Goal: Ask a question

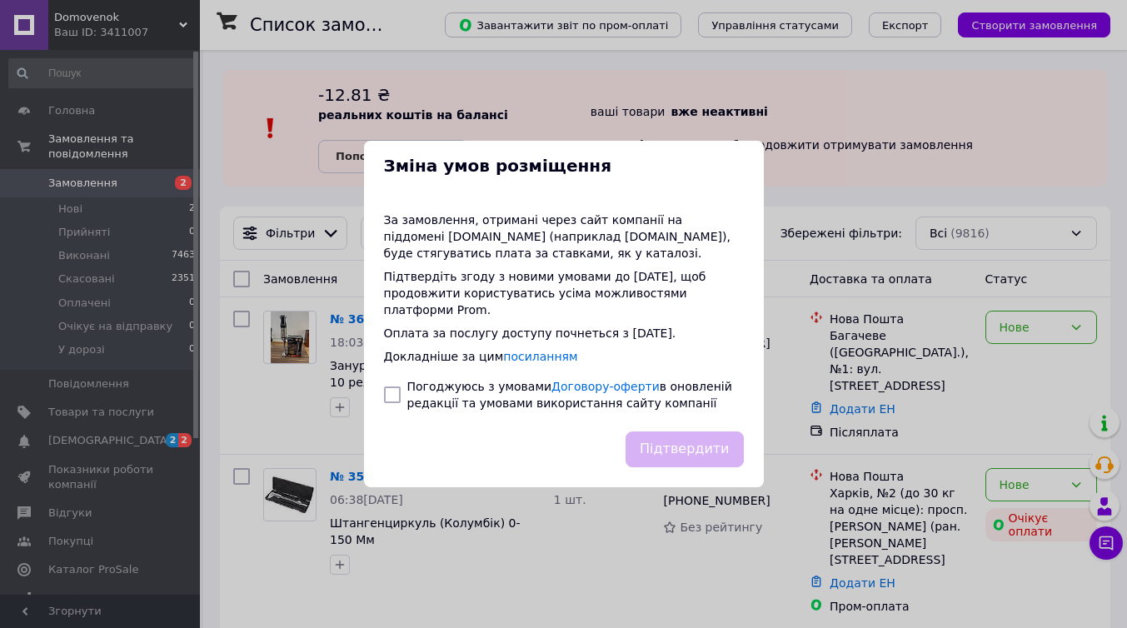
click at [394, 401] on input "checkbox" at bounding box center [392, 395] width 17 height 17
checkbox input "true"
click at [668, 448] on button "Підтвердити" at bounding box center [684, 450] width 117 height 36
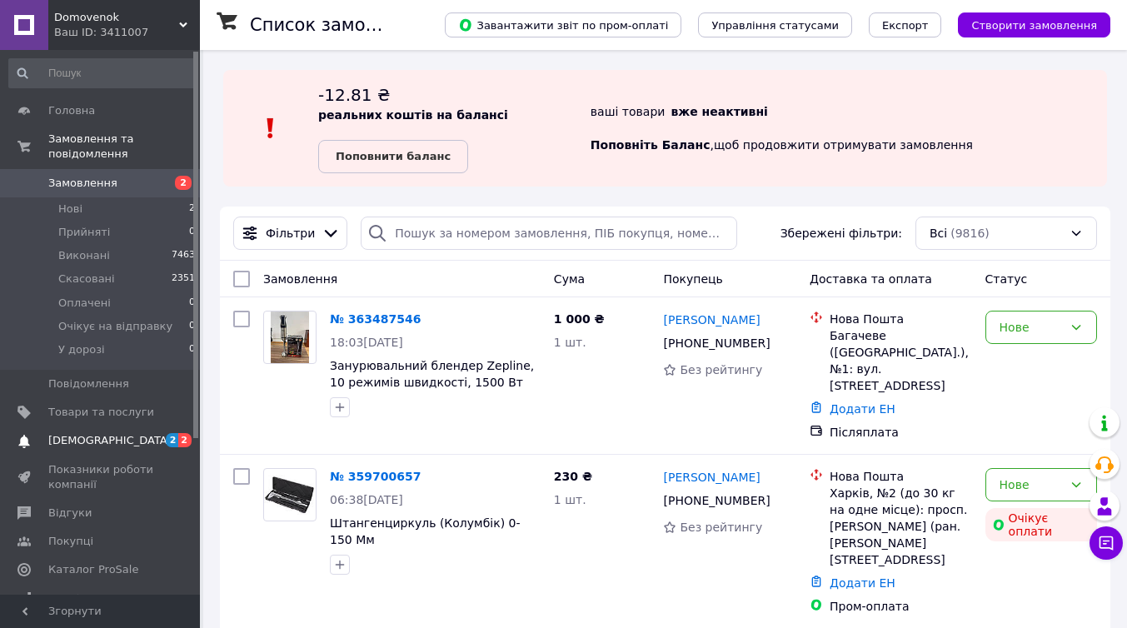
click at [107, 437] on span "[DEMOGRAPHIC_DATA]" at bounding box center [109, 440] width 123 height 15
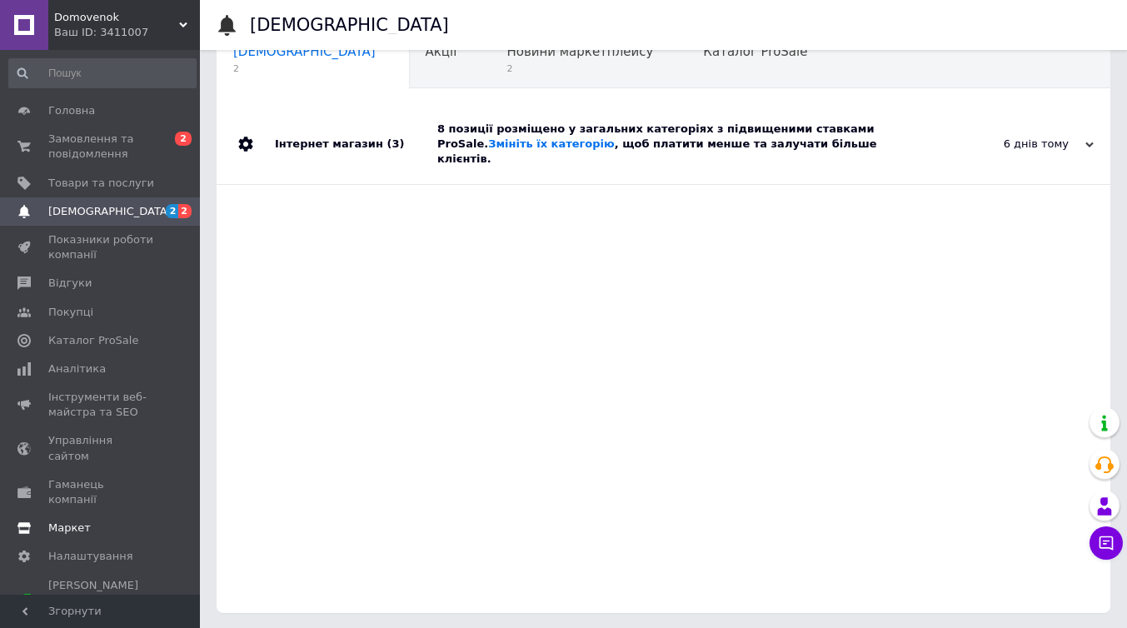
scroll to position [6, 0]
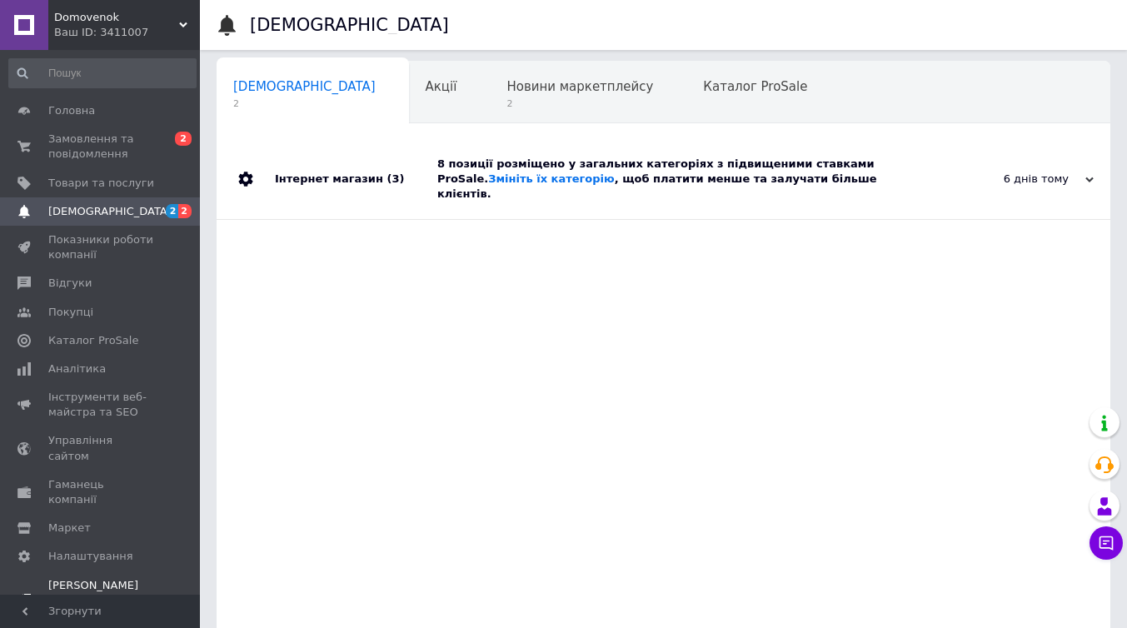
click at [114, 578] on span "[PERSON_NAME] та рахунки Prom мікс 6 000" at bounding box center [101, 601] width 106 height 46
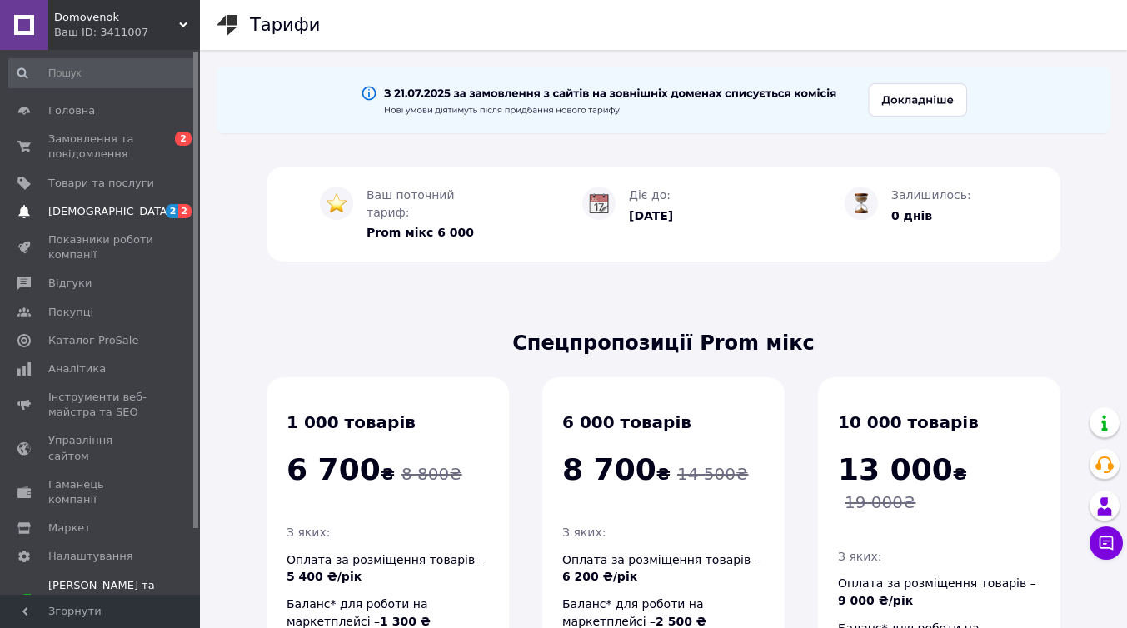
click at [112, 213] on span "[DEMOGRAPHIC_DATA]" at bounding box center [101, 211] width 106 height 15
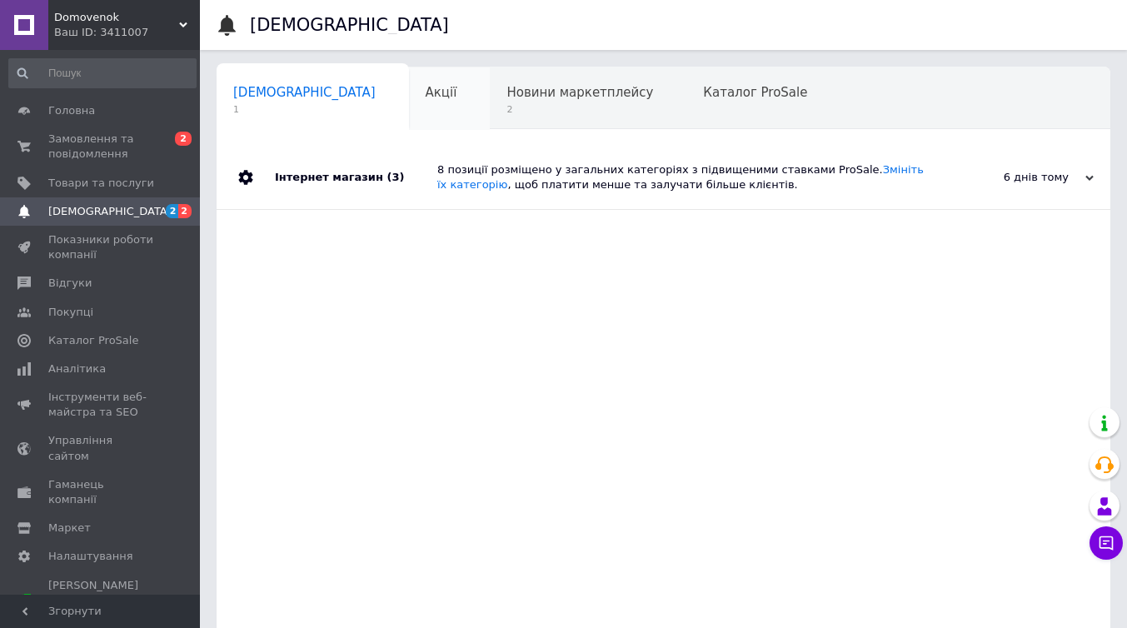
click at [409, 104] on div "Акції 0" at bounding box center [450, 98] width 82 height 63
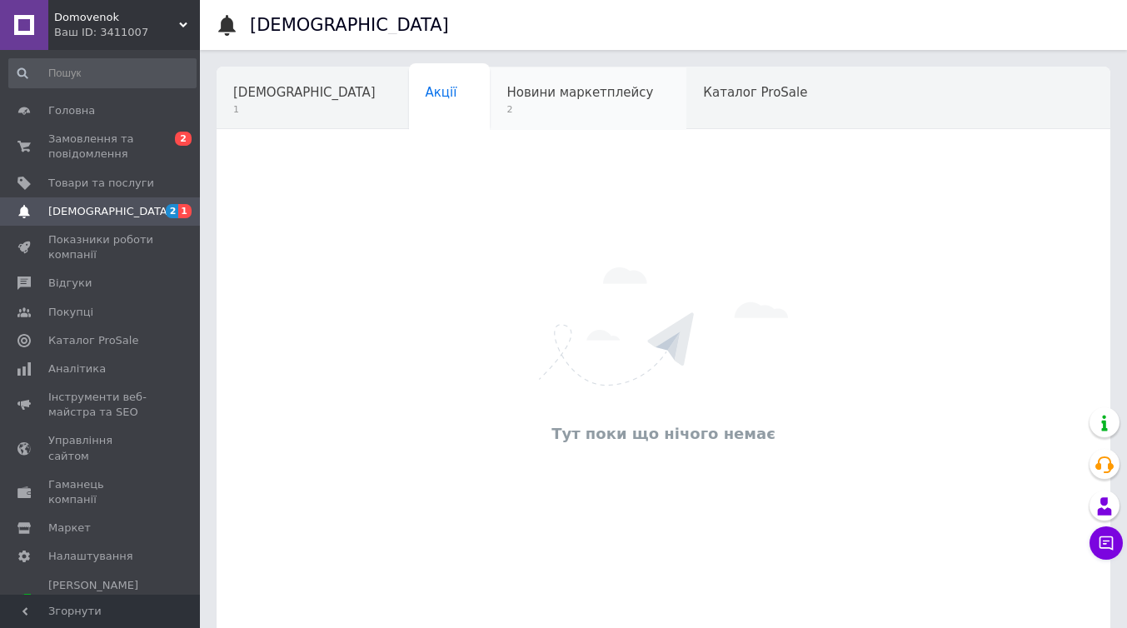
click at [507, 109] on span "2" at bounding box center [580, 109] width 147 height 12
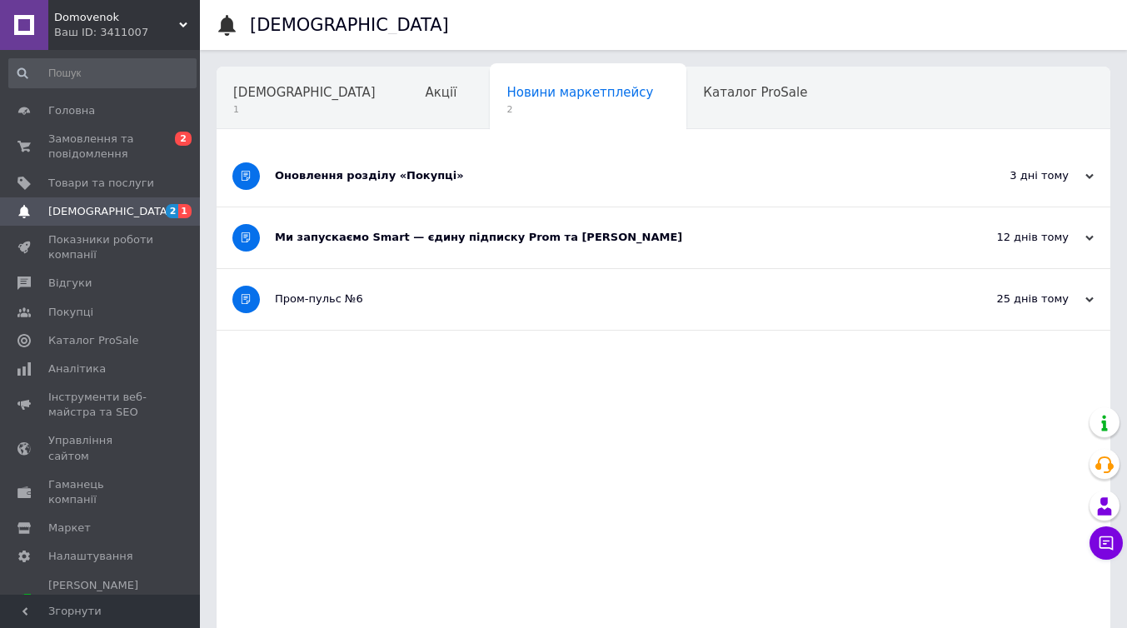
click at [477, 162] on div "Оновлення розділу «Покупці»" at bounding box center [601, 176] width 652 height 61
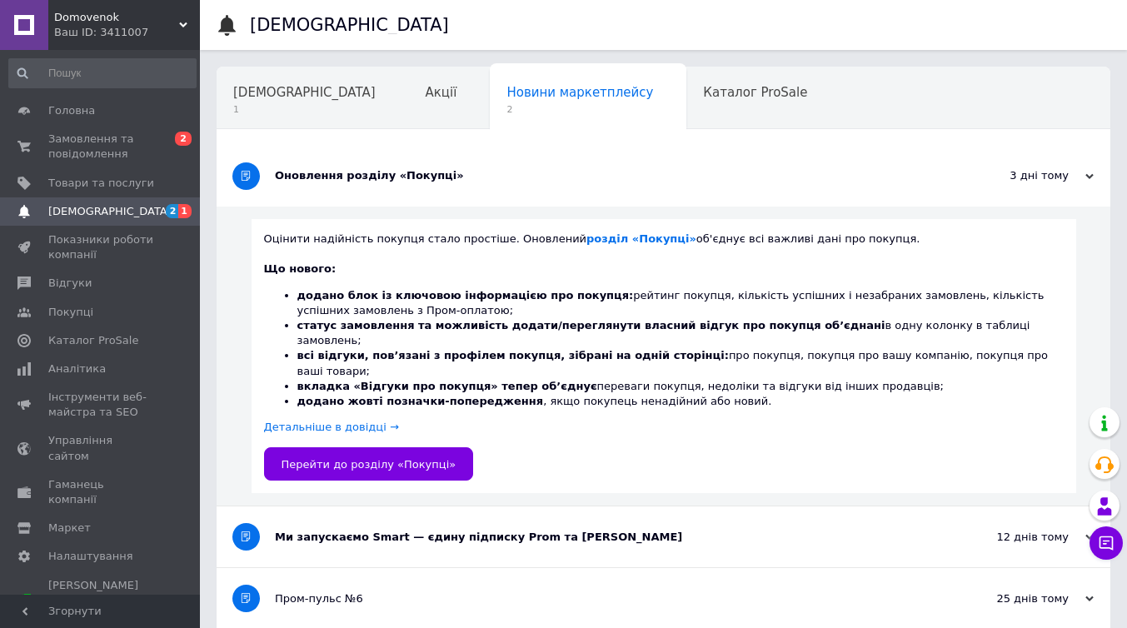
click at [477, 162] on div "Оновлення розділу «Покупці»" at bounding box center [601, 176] width 652 height 61
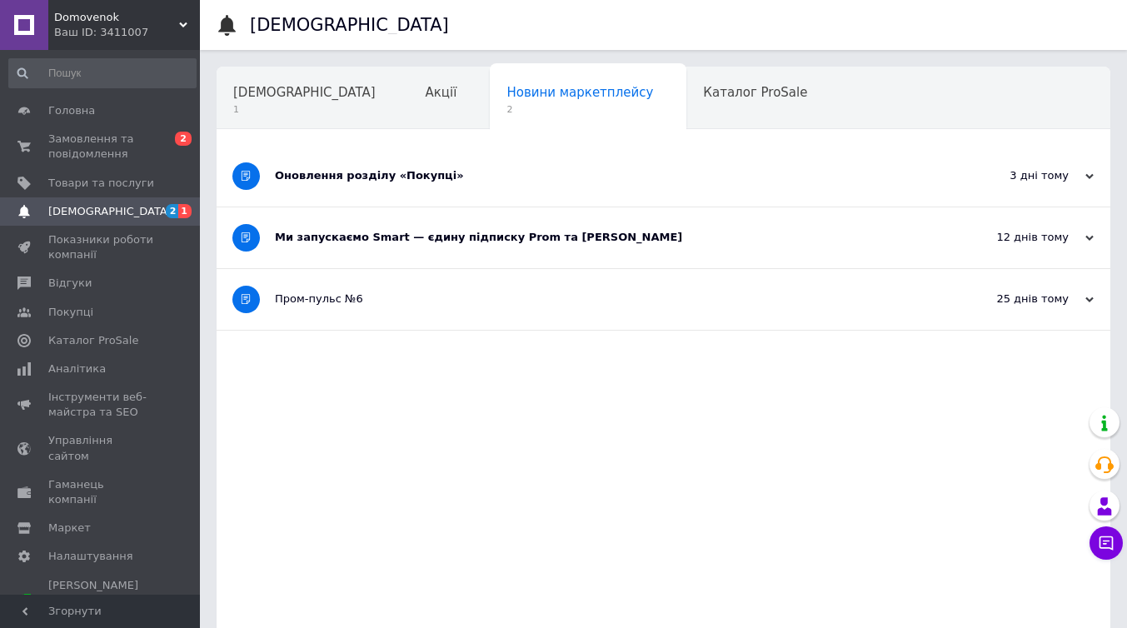
click at [462, 246] on div "Ми запускаємо Smart — єдину підписку Prom та [PERSON_NAME]" at bounding box center [601, 237] width 652 height 61
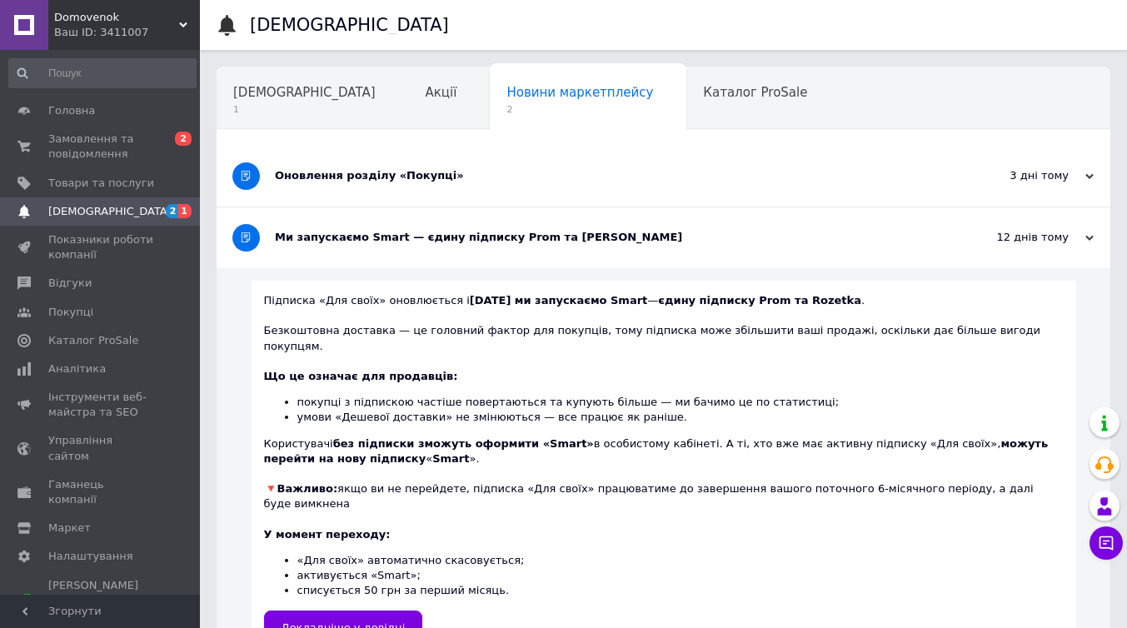
click at [462, 246] on div "Ми запускаємо Smart — єдину підписку Prom та [PERSON_NAME]" at bounding box center [601, 237] width 652 height 61
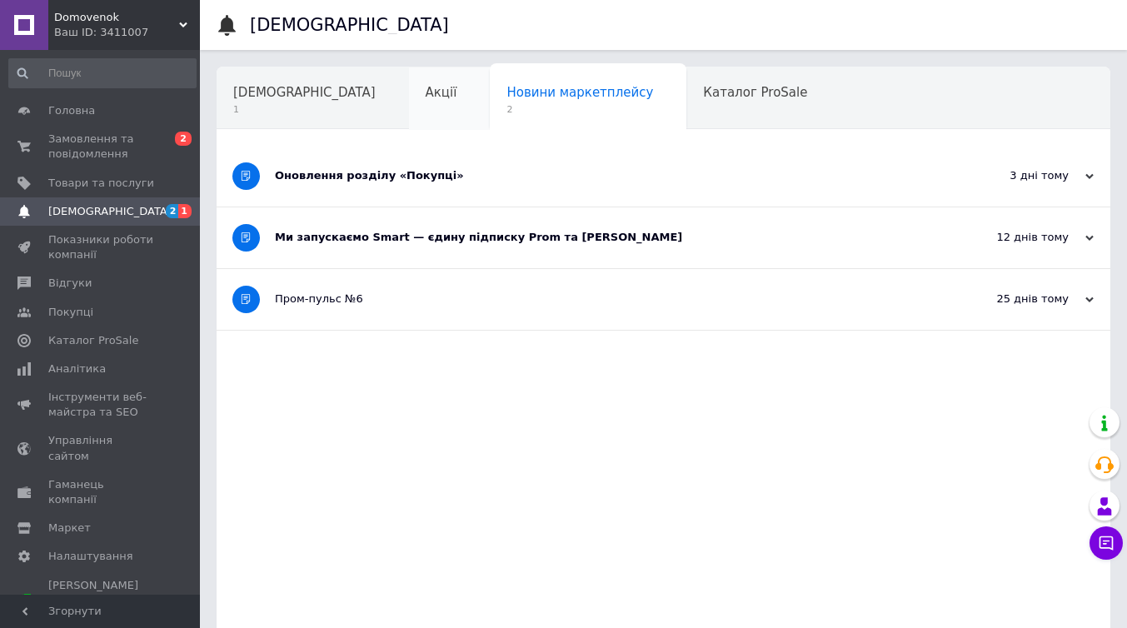
click at [409, 102] on div "Акції" at bounding box center [450, 98] width 82 height 63
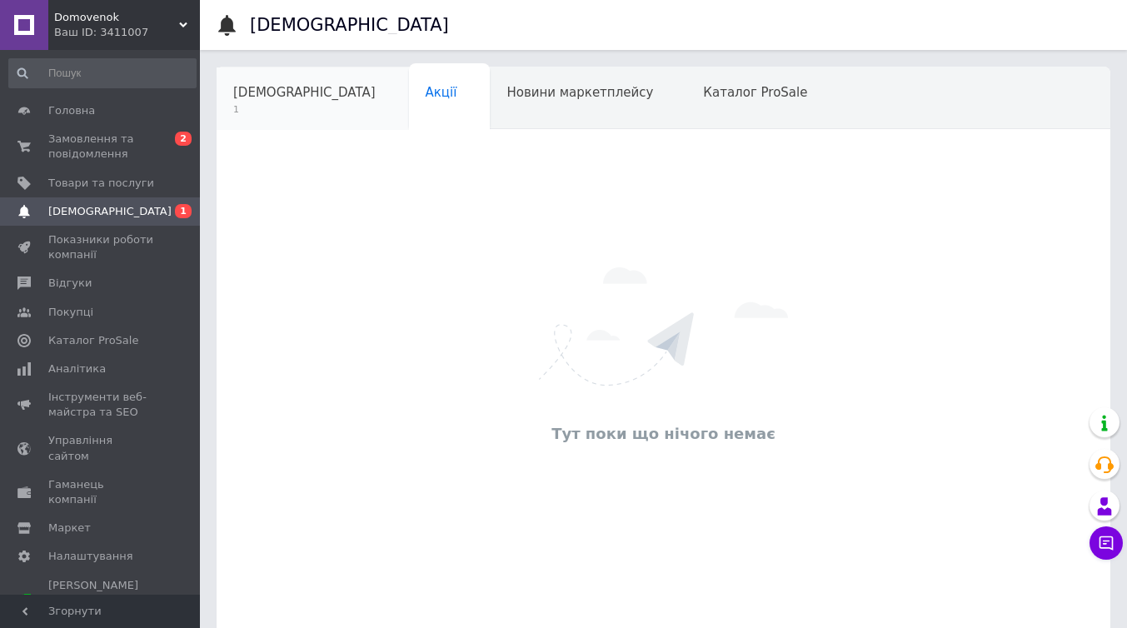
click at [273, 103] on span "1" at bounding box center [304, 109] width 142 height 12
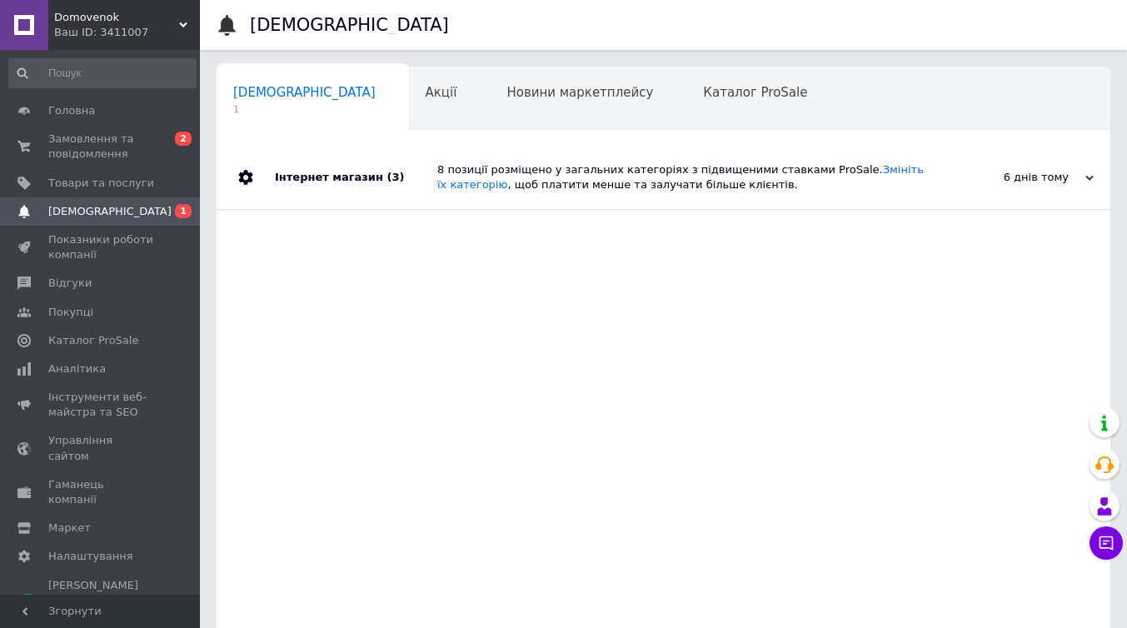
click at [278, 179] on div "Інтернет магазин (3)" at bounding box center [356, 177] width 162 height 63
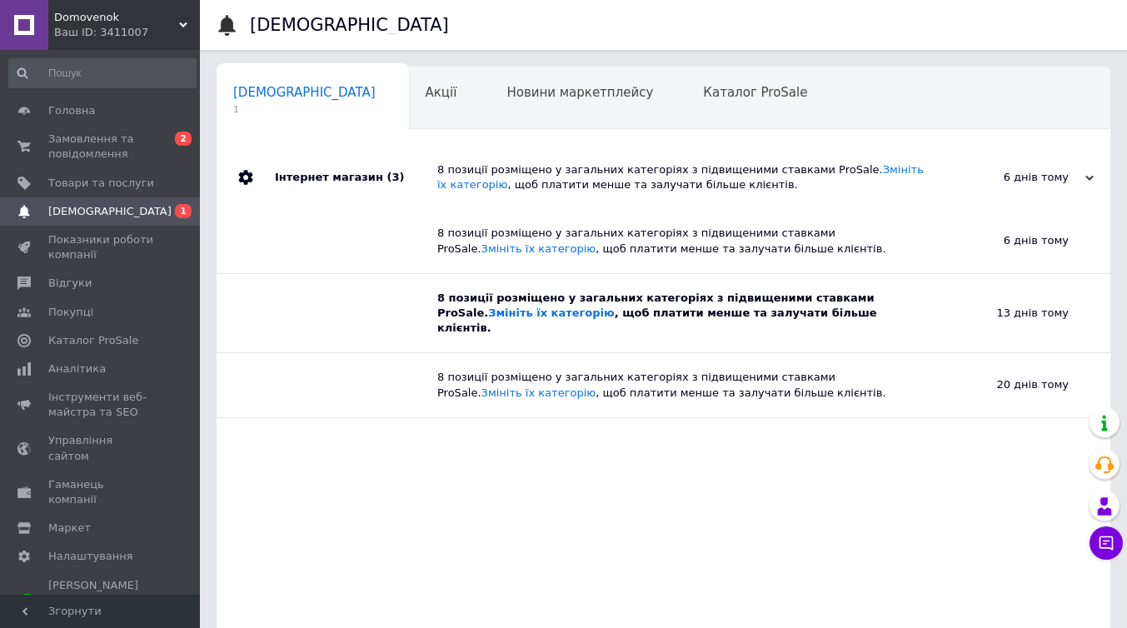
click at [277, 179] on div "Інтернет магазин (3)" at bounding box center [356, 177] width 162 height 63
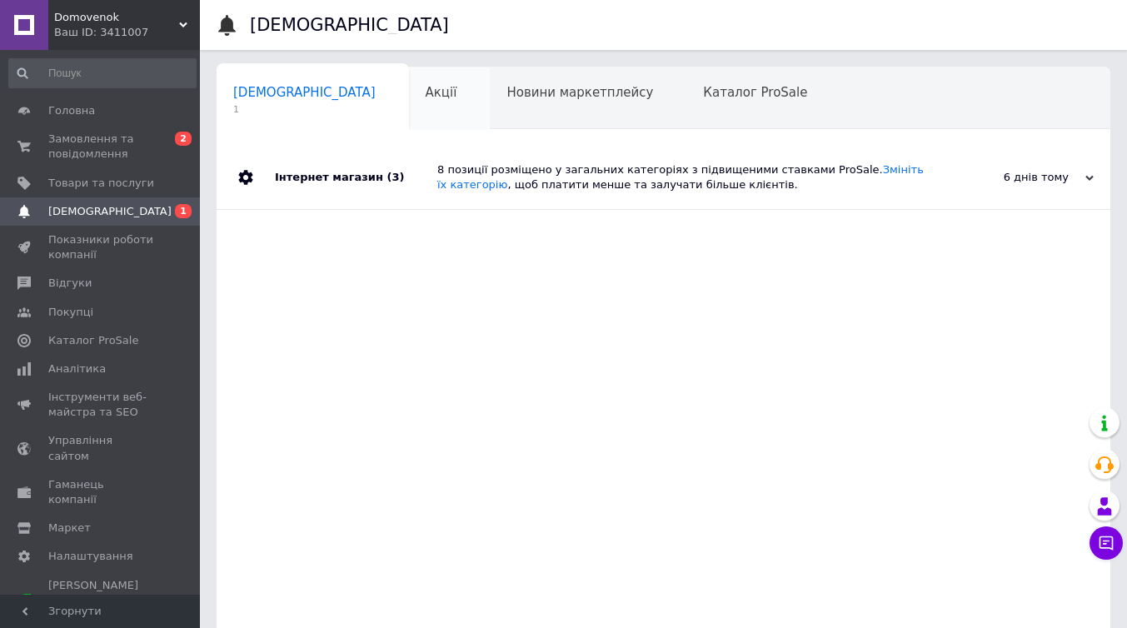
click at [409, 86] on div "Акції" at bounding box center [450, 98] width 82 height 63
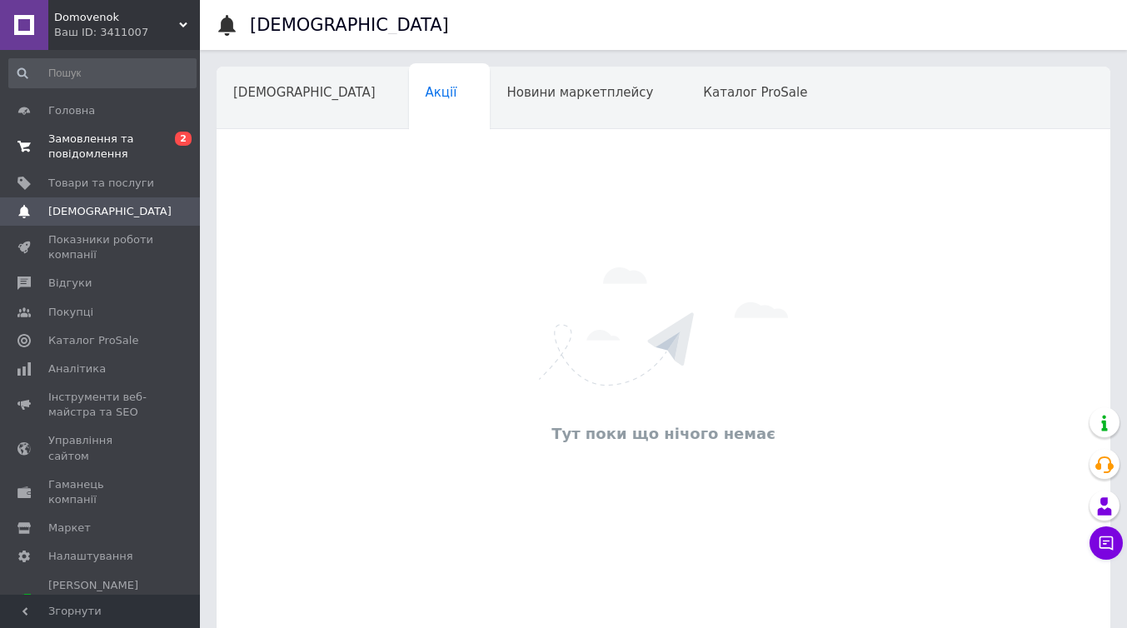
click at [139, 138] on span "Замовлення та повідомлення" at bounding box center [101, 147] width 106 height 30
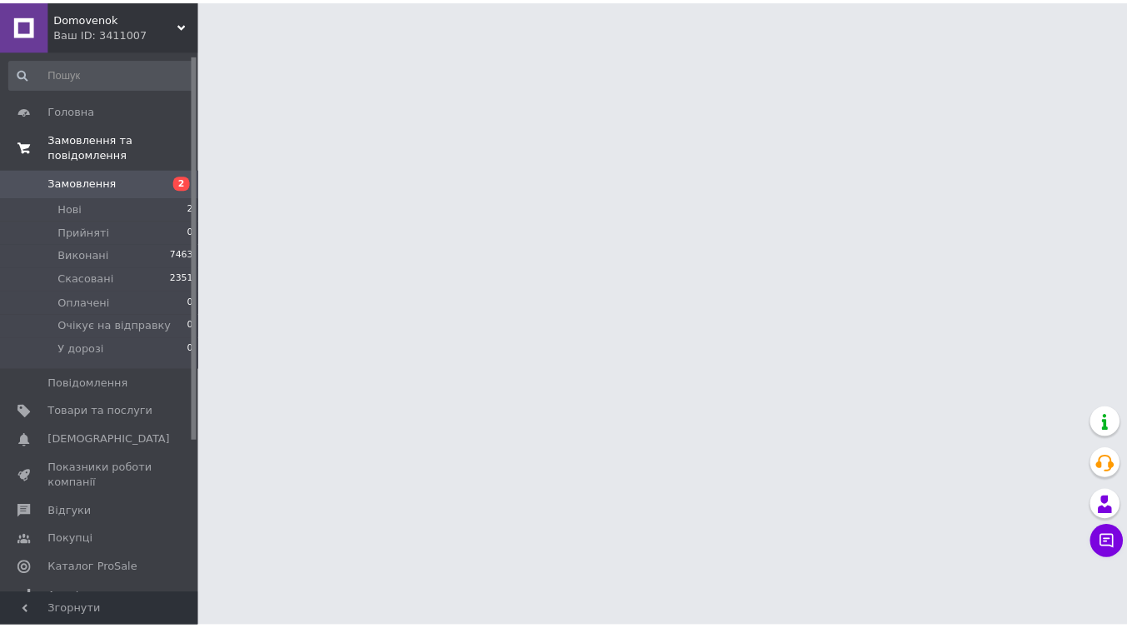
scroll to position [219, 0]
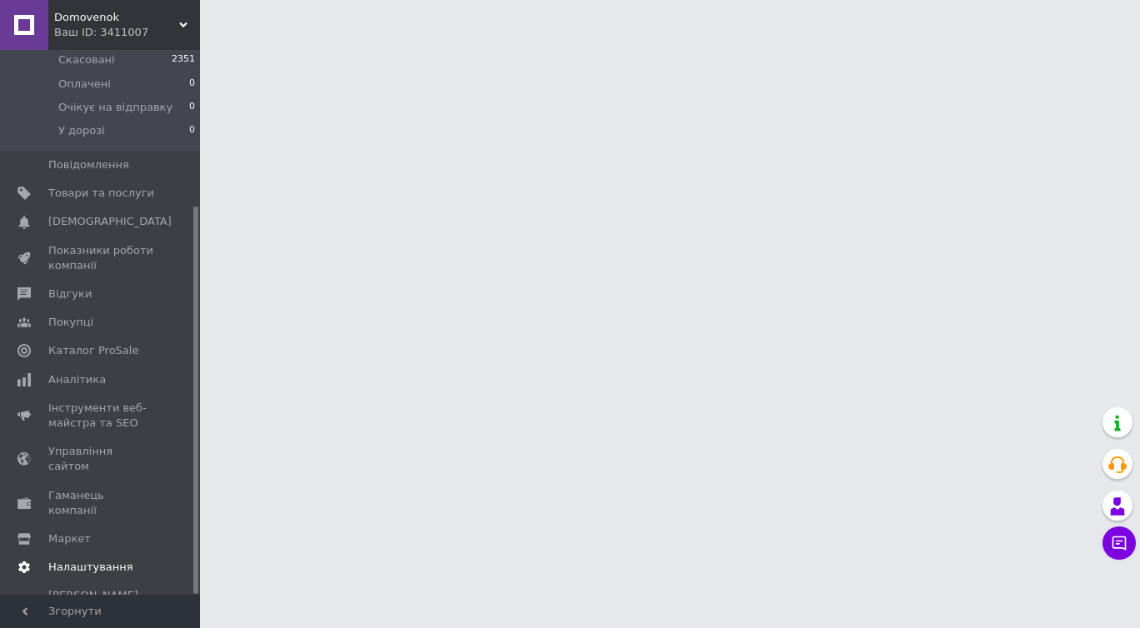
click at [117, 560] on span "Налаштування" at bounding box center [90, 567] width 85 height 15
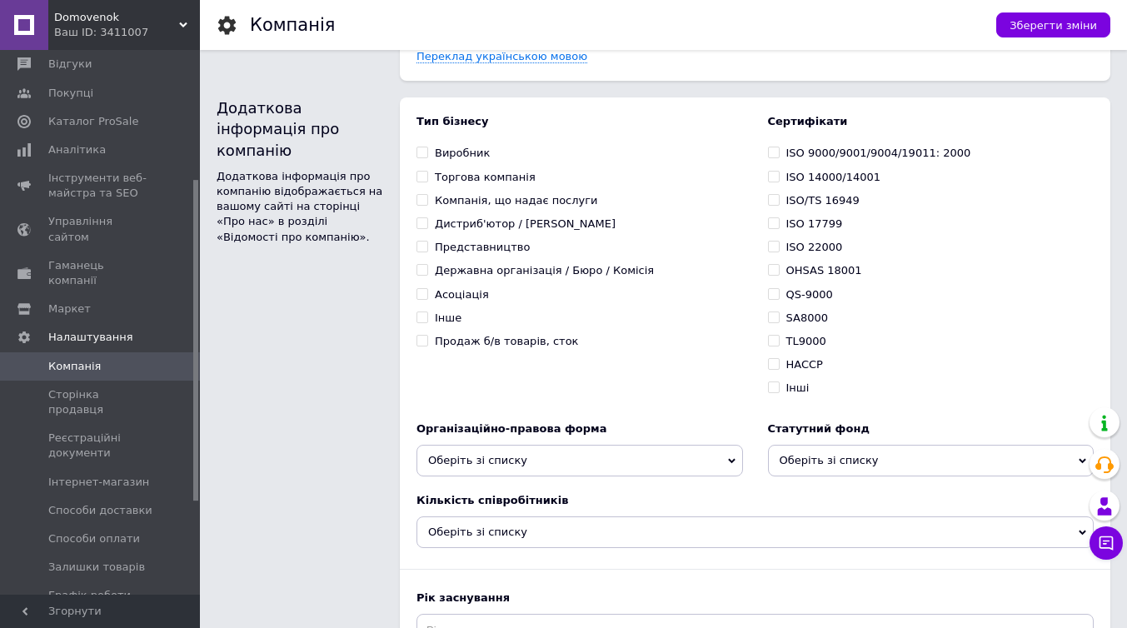
scroll to position [1939, 0]
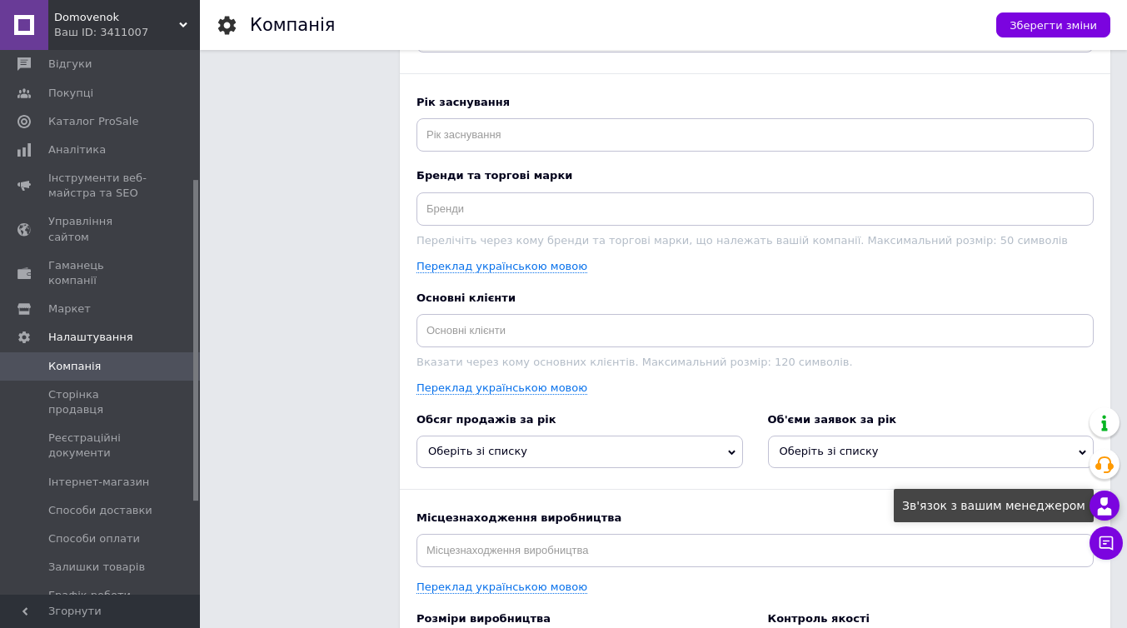
click at [1106, 498] on use at bounding box center [1105, 505] width 14 height 17
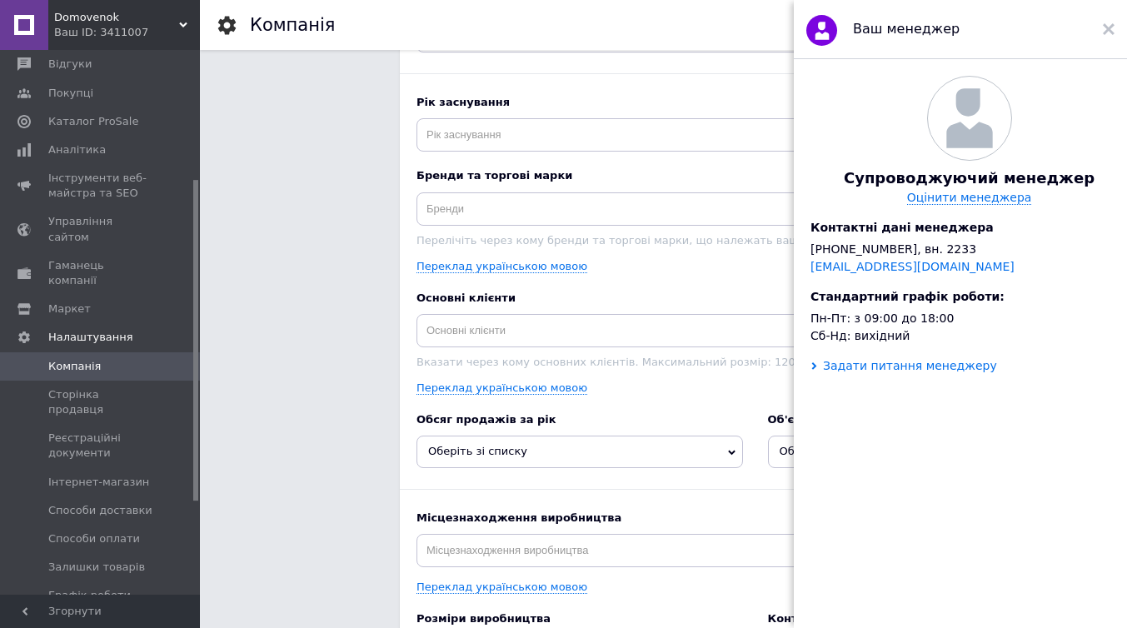
click at [910, 372] on div "Задати питання менеджеру" at bounding box center [910, 365] width 174 height 13
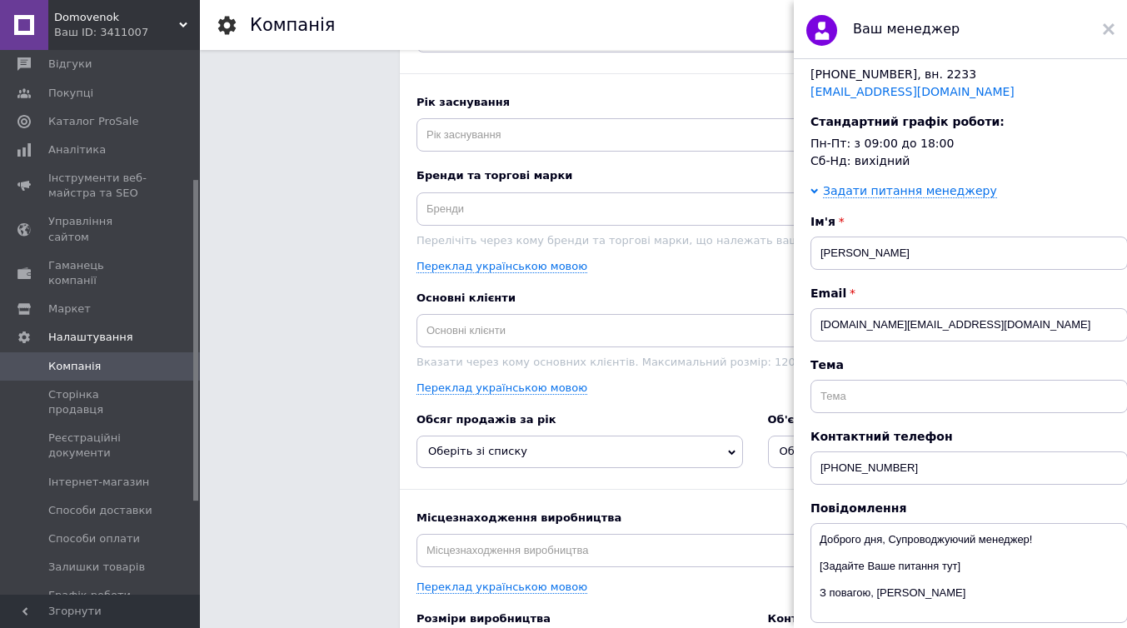
scroll to position [245, 0]
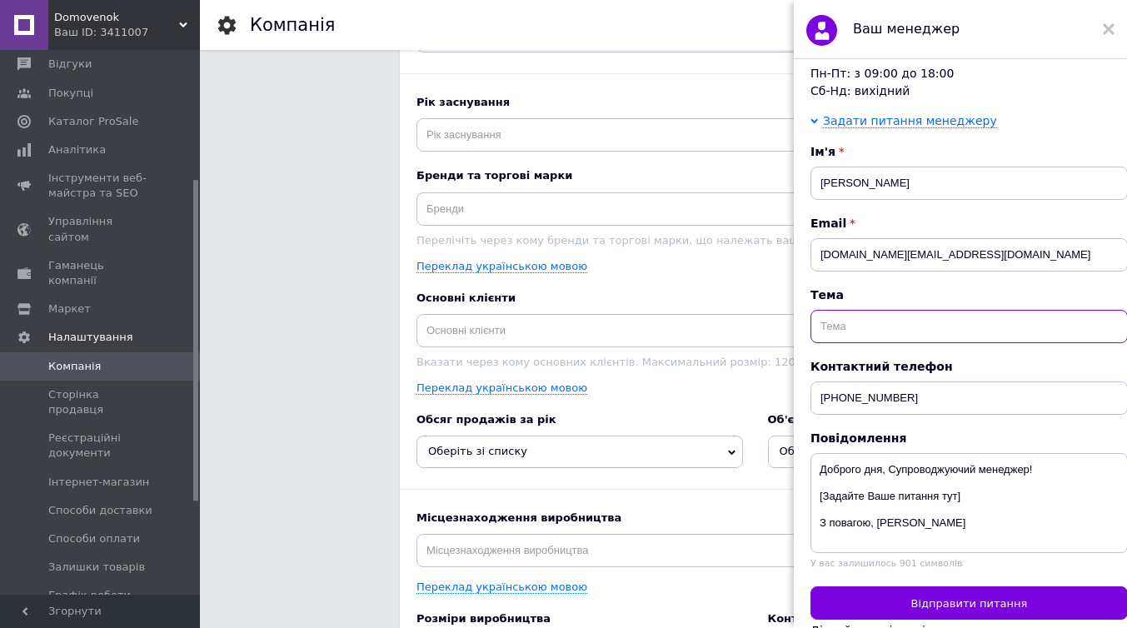
click at [876, 337] on input "text" at bounding box center [969, 326] width 317 height 33
type input "p"
type input "заморозка пакету"
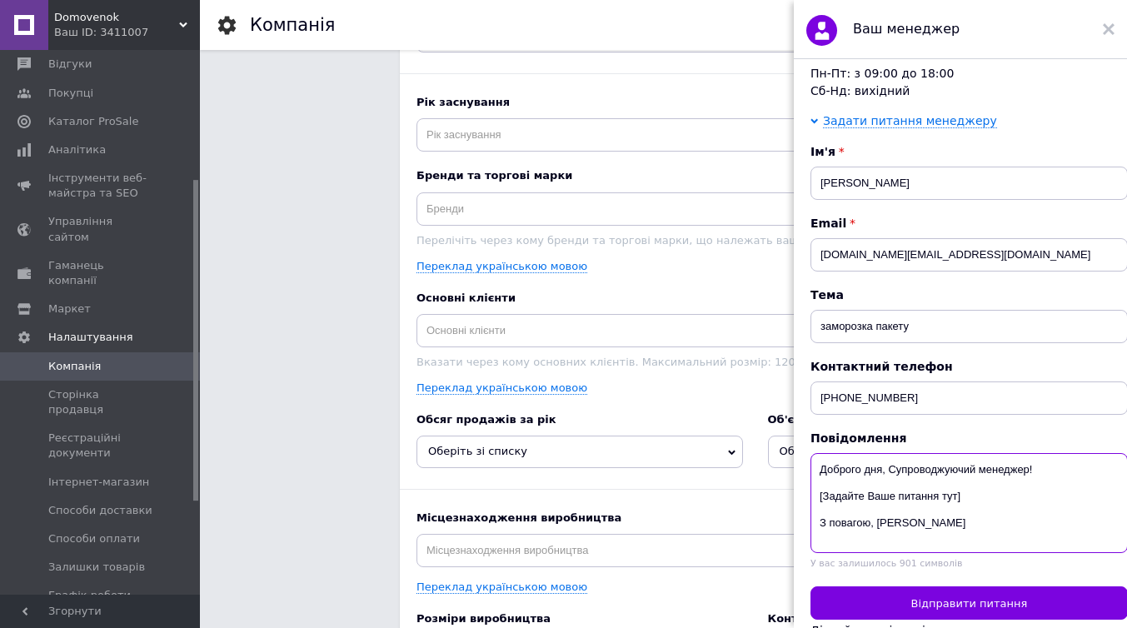
click at [956, 507] on textarea "Доброго дня, Супроводжуючий менеджер! [Задайте Ваше питання тут] З повагою, [PE…" at bounding box center [969, 503] width 317 height 100
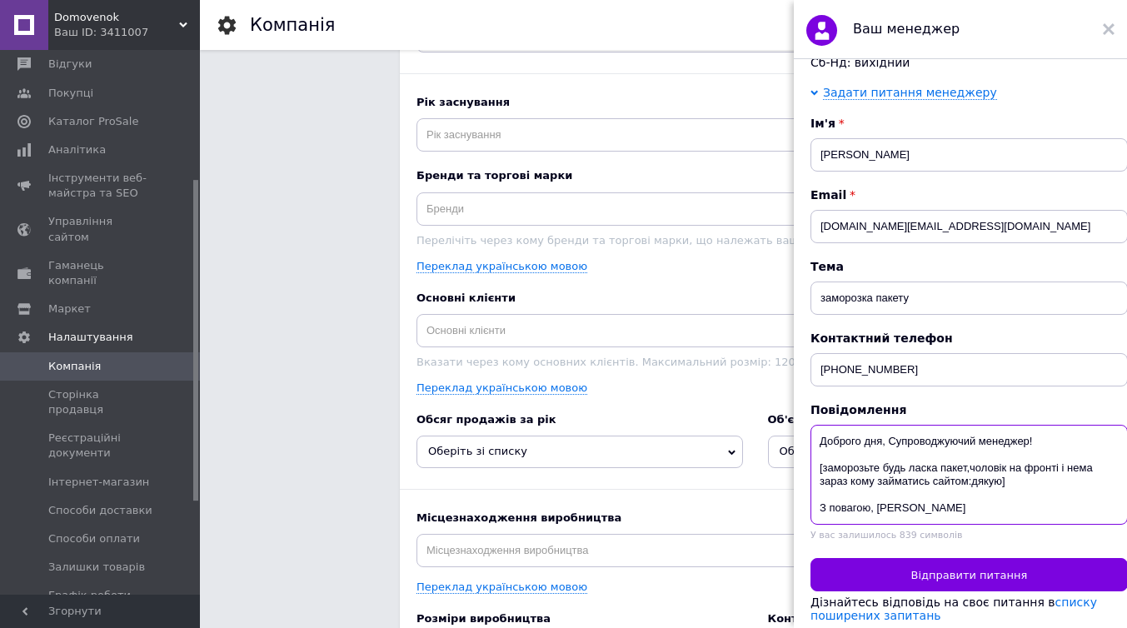
scroll to position [291, 0]
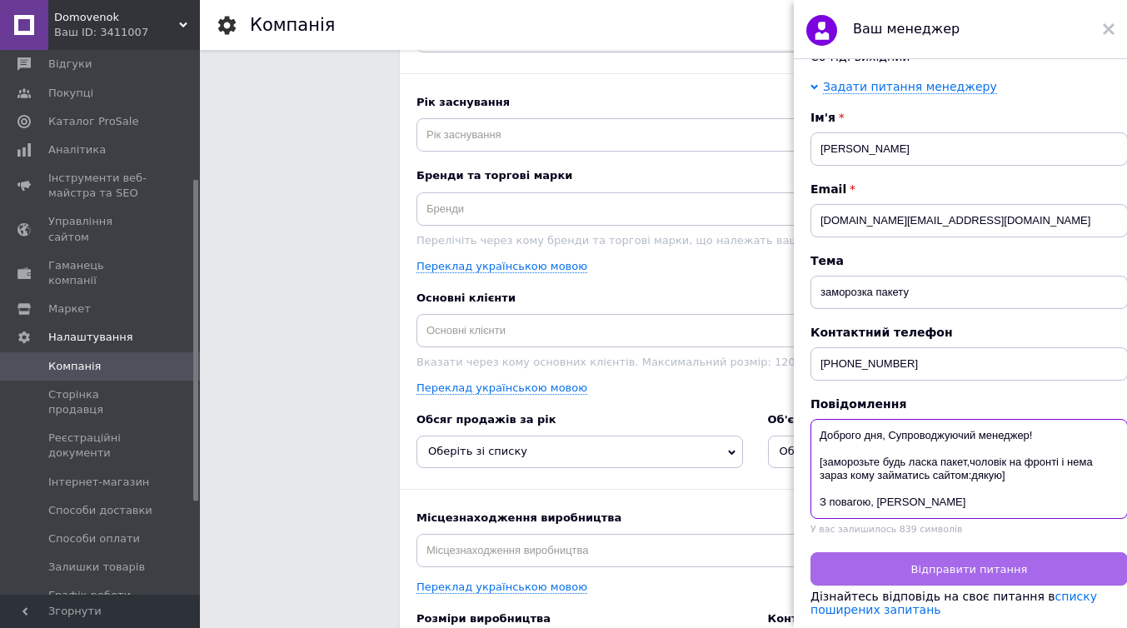
type textarea "Доброго дня, Супроводжуючий менеджер! [заморозьте будь ласка пакет,чоловік на ф…"
click at [996, 563] on span "Відправити питання" at bounding box center [969, 569] width 117 height 12
